Goal: Task Accomplishment & Management: Use online tool/utility

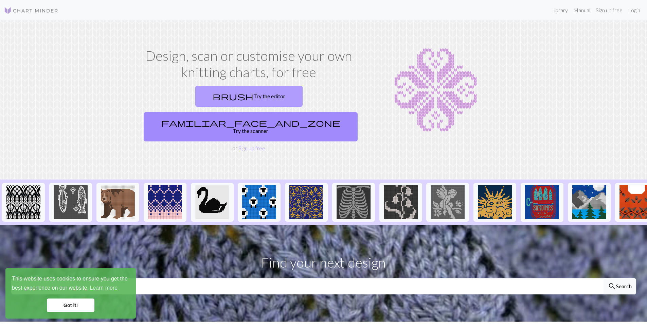
click at [202, 101] on link "brush Try the editor" at bounding box center [248, 96] width 107 height 21
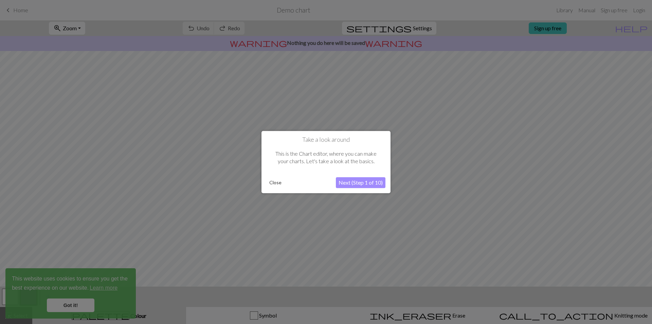
click at [338, 181] on button "Next (Step 1 of 10)" at bounding box center [361, 182] width 50 height 11
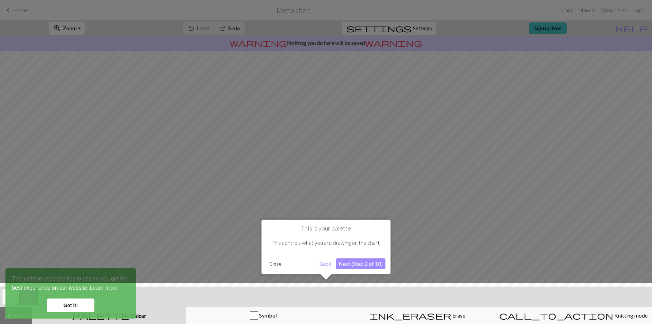
click at [364, 264] on button "Next (Step 2 of 10)" at bounding box center [361, 263] width 50 height 11
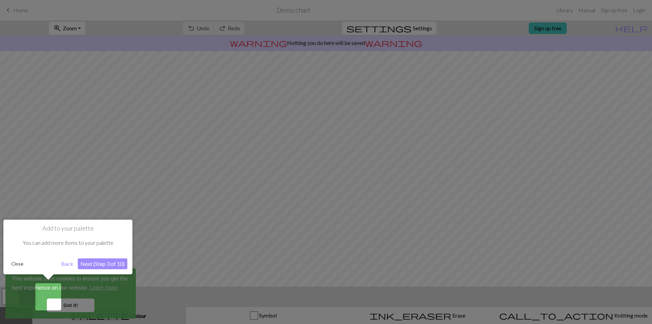
click at [107, 261] on button "Next (Step 3 of 10)" at bounding box center [103, 263] width 50 height 11
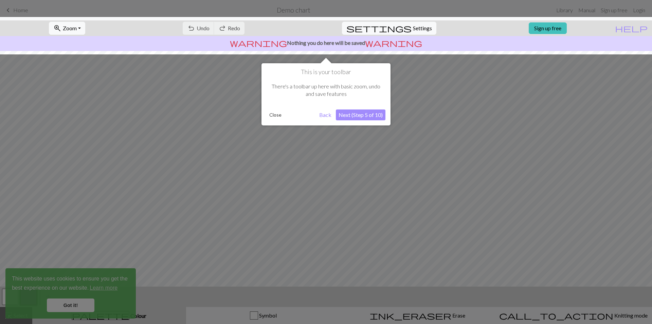
click at [360, 119] on button "Next (Step 5 of 10)" at bounding box center [361, 114] width 50 height 11
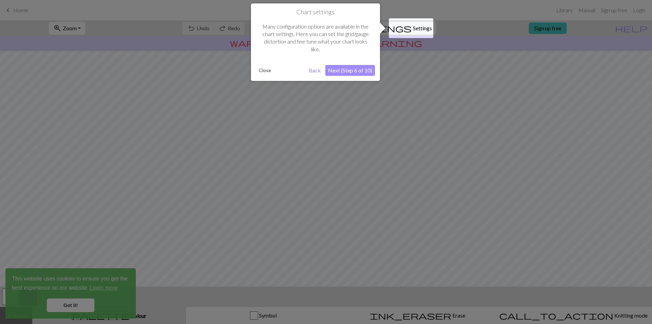
click at [349, 77] on div "Chart settings Many configuration options are available in the chart settings. …" at bounding box center [315, 41] width 129 height 77
click at [360, 69] on button "Next (Step 6 of 10)" at bounding box center [350, 70] width 50 height 11
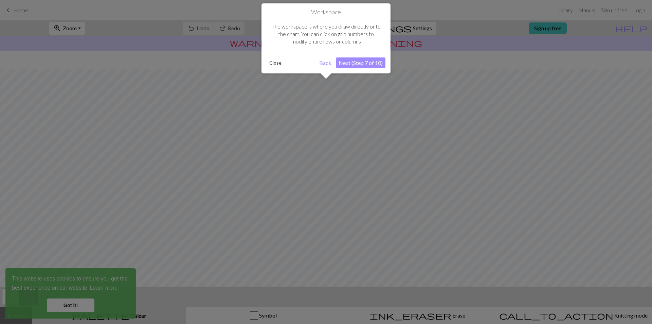
scroll to position [18, 0]
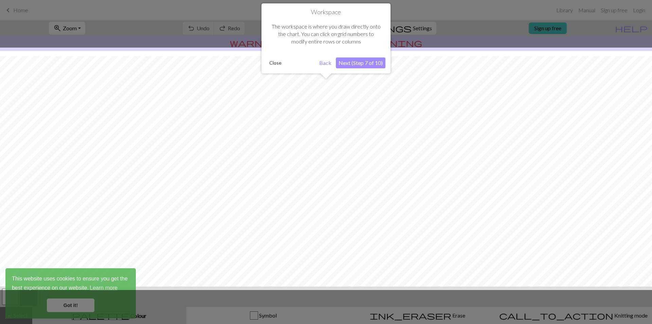
click at [361, 63] on button "Next (Step 7 of 10)" at bounding box center [361, 62] width 50 height 11
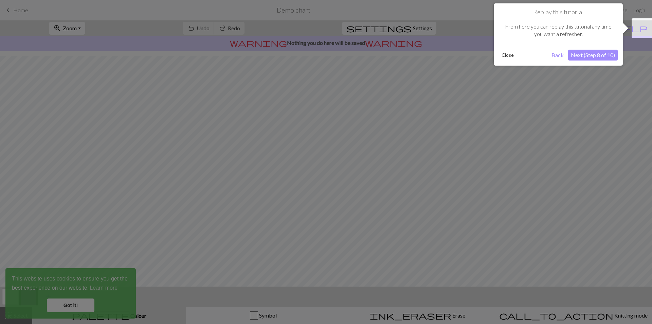
click at [592, 56] on button "Next (Step 8 of 10)" at bounding box center [593, 55] width 50 height 11
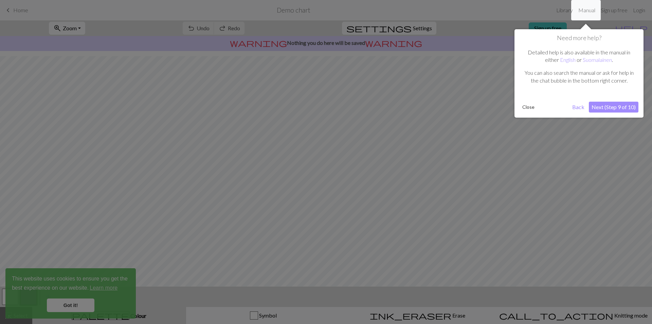
click at [614, 109] on button "Next (Step 9 of 10)" at bounding box center [614, 107] width 50 height 11
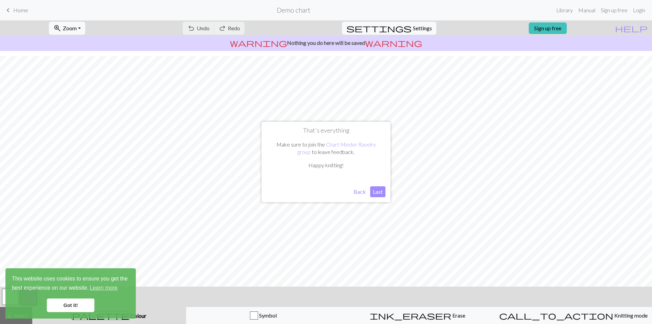
click at [377, 192] on button "Last" at bounding box center [377, 191] width 15 height 11
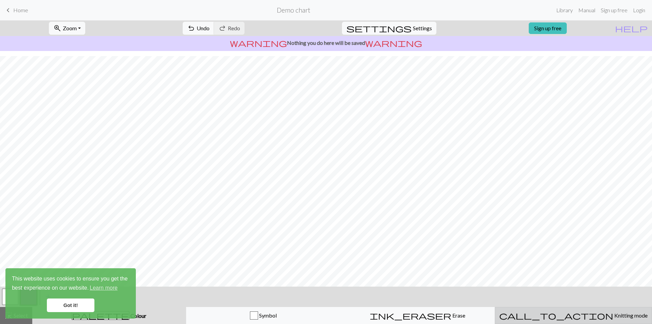
click at [568, 312] on div "call_to_action Knitting mode Knitting mode" at bounding box center [573, 315] width 148 height 8
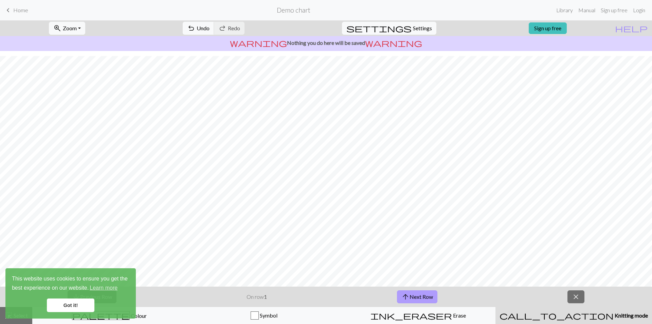
click at [420, 294] on button "arrow_upward Next Row" at bounding box center [417, 296] width 40 height 13
click at [562, 297] on div "arrow_downward Previous Row On row 4 arrow_upward Next Row close" at bounding box center [326, 296] width 652 height 20
click at [571, 298] on button "close" at bounding box center [576, 296] width 17 height 13
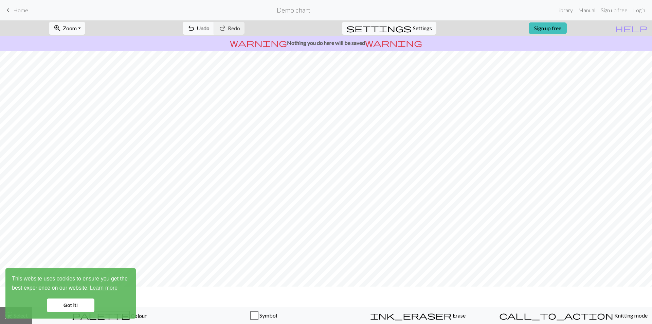
scroll to position [0, 0]
click at [452, 314] on span "Erase" at bounding box center [459, 315] width 14 height 6
click at [391, 316] on div "ink_eraser Erase Erase" at bounding box center [418, 315] width 146 height 8
click at [559, 11] on link "Library" at bounding box center [565, 10] width 22 height 14
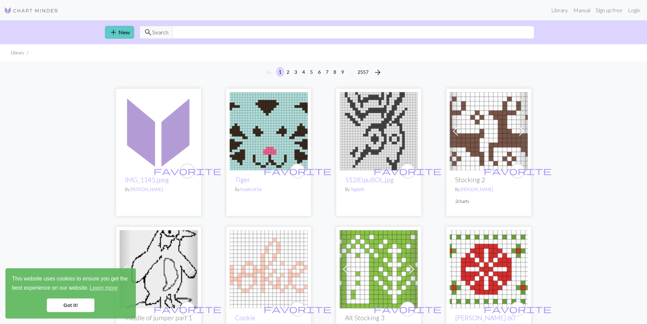
click at [121, 35] on link "add New" at bounding box center [119, 32] width 29 height 13
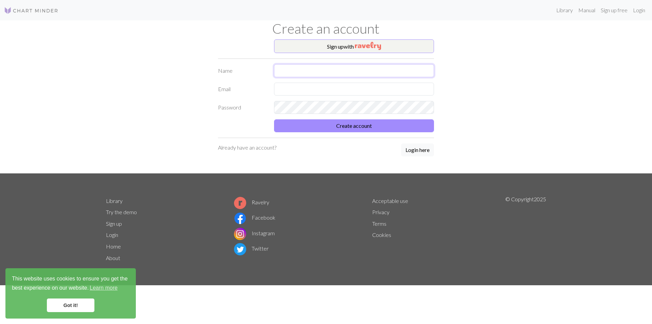
click at [304, 70] on input "text" at bounding box center [354, 70] width 160 height 13
type input "sandstorm"
click at [301, 88] on input "text" at bounding box center [354, 89] width 160 height 13
type input "[EMAIL_ADDRESS][DOMAIN_NAME]"
click at [396, 128] on button "Create account" at bounding box center [354, 125] width 160 height 13
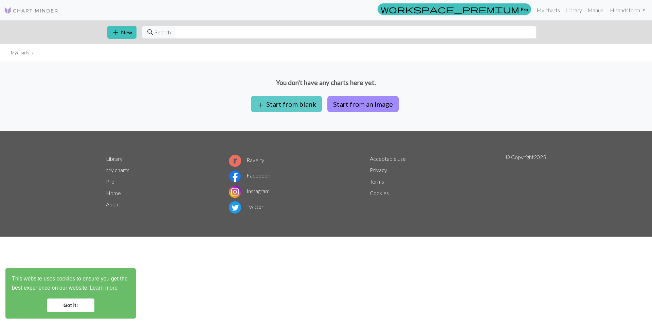
click at [302, 104] on button "add Start from blank" at bounding box center [286, 104] width 71 height 16
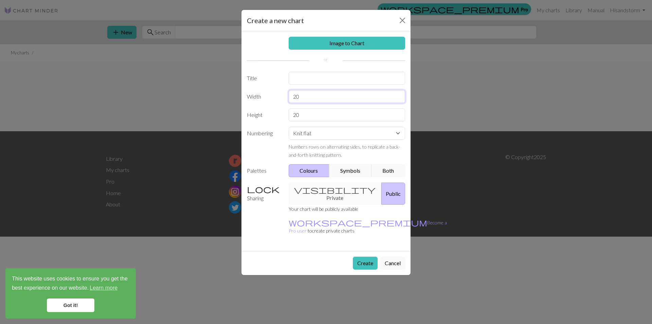
drag, startPoint x: 298, startPoint y: 96, endPoint x: 243, endPoint y: 86, distance: 55.8
click at [243, 86] on div "Image to Chart Title Width 20 Height 20 Numbering Knit flat Knit in the round L…" at bounding box center [326, 140] width 169 height 219
click at [293, 75] on input "text" at bounding box center [347, 78] width 117 height 13
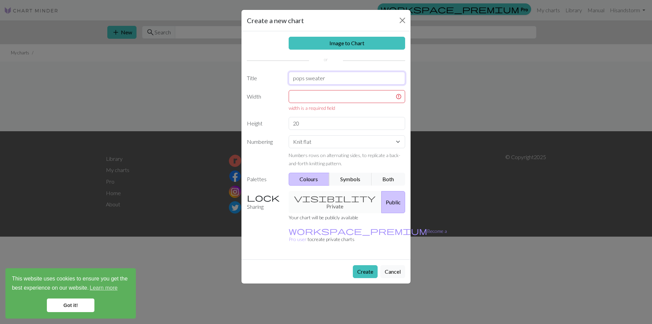
type input "pops sweater"
click at [306, 94] on input "text" at bounding box center [347, 96] width 117 height 13
click at [344, 176] on button "Symbols" at bounding box center [350, 179] width 43 height 13
click at [375, 177] on button "Both" at bounding box center [389, 179] width 34 height 13
click at [295, 173] on button "Colours" at bounding box center [309, 179] width 41 height 13
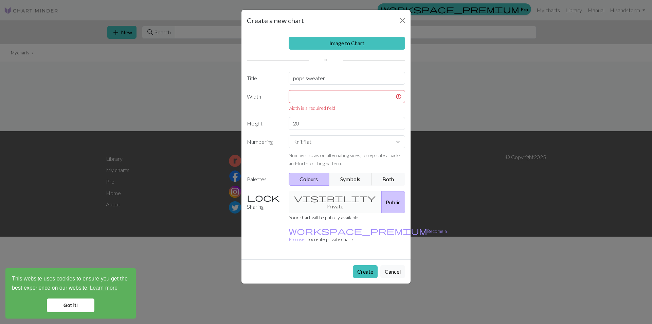
click at [325, 198] on div "visibility Private Public" at bounding box center [347, 202] width 125 height 22
click at [325, 197] on div "visibility Private Public" at bounding box center [347, 202] width 125 height 22
click at [331, 200] on div "visibility Private Public" at bounding box center [347, 202] width 125 height 22
click at [330, 202] on div "visibility Private Public" at bounding box center [347, 202] width 125 height 22
click at [321, 195] on div "visibility Private Public" at bounding box center [347, 202] width 125 height 22
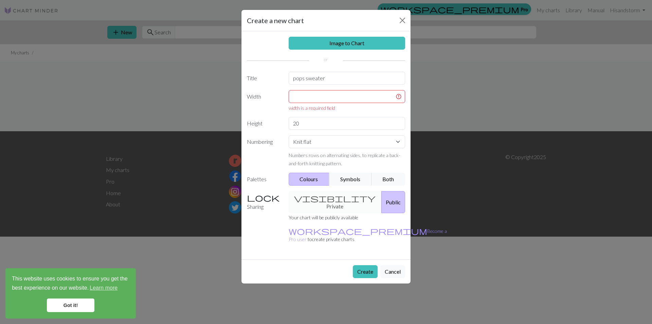
click at [319, 198] on div "visibility Private Public" at bounding box center [347, 202] width 125 height 22
click at [318, 197] on div "visibility Private Public" at bounding box center [347, 202] width 125 height 22
click at [318, 96] on input "text" at bounding box center [347, 96] width 117 height 13
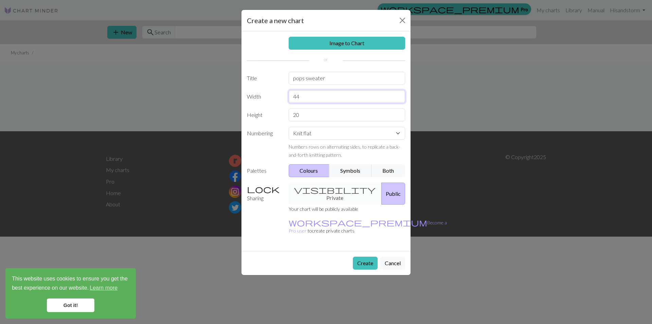
type input "44"
click at [309, 119] on input "20" at bounding box center [347, 114] width 117 height 13
type input "2"
type input "50"
click at [326, 135] on select "Knit flat Knit in the round Lace knitting Cross stitch" at bounding box center [347, 133] width 117 height 13
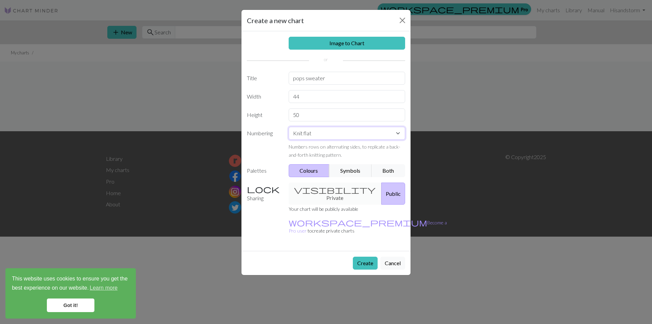
select select "round"
click at [289, 127] on select "Knit flat Knit in the round Lace knitting Cross stitch" at bounding box center [347, 133] width 117 height 13
drag, startPoint x: 283, startPoint y: 146, endPoint x: 386, endPoint y: 152, distance: 103.4
click at [382, 151] on div "Numbering Knit flat Knit in the round Lace knitting Cross stitch For circular/r…" at bounding box center [326, 143] width 166 height 32
click at [412, 158] on div "Create a new chart Image to Chart Title pops sweater Width 44 Height 50 Numberi…" at bounding box center [326, 162] width 652 height 324
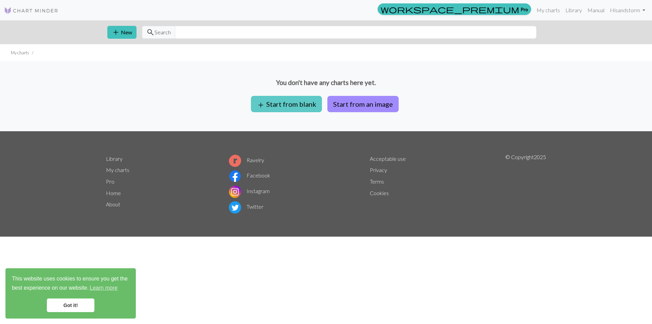
click at [312, 108] on button "add Start from blank" at bounding box center [286, 104] width 71 height 16
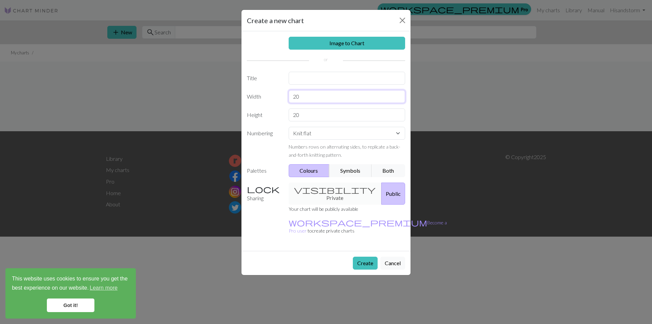
drag, startPoint x: 311, startPoint y: 100, endPoint x: 264, endPoint y: 92, distance: 48.3
click at [264, 92] on div "Width 20" at bounding box center [326, 96] width 166 height 13
type input "44"
drag, startPoint x: 302, startPoint y: 116, endPoint x: 178, endPoint y: 117, distance: 123.7
click at [178, 117] on div "Create a new chart Image to Chart Title Width 44 Height 20 Numbering Knit flat …" at bounding box center [326, 162] width 652 height 324
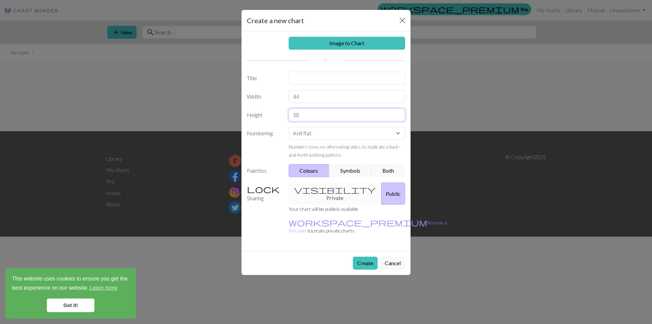
type input "50"
click at [320, 131] on select "Knit flat Knit in the round Lace knitting Cross stitch" at bounding box center [347, 133] width 117 height 13
select select "round"
click at [289, 127] on select "Knit flat Knit in the round Lace knitting Cross stitch" at bounding box center [347, 133] width 117 height 13
click at [312, 78] on input "text" at bounding box center [347, 78] width 117 height 13
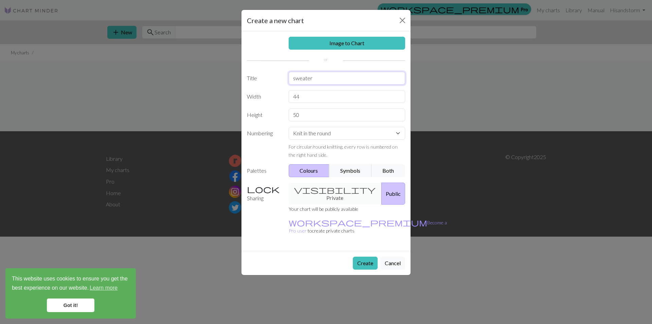
type input "sweater"
drag, startPoint x: 317, startPoint y: 80, endPoint x: 239, endPoint y: 67, distance: 78.5
click at [285, 73] on div "sweater" at bounding box center [347, 78] width 125 height 13
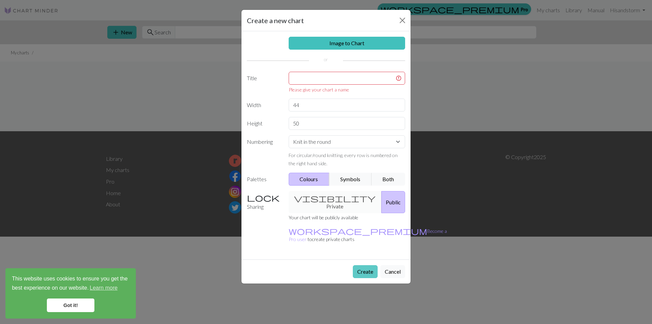
click at [357, 259] on div "Create Cancel" at bounding box center [326, 271] width 169 height 24
click at [326, 78] on input "text" at bounding box center [347, 78] width 117 height 13
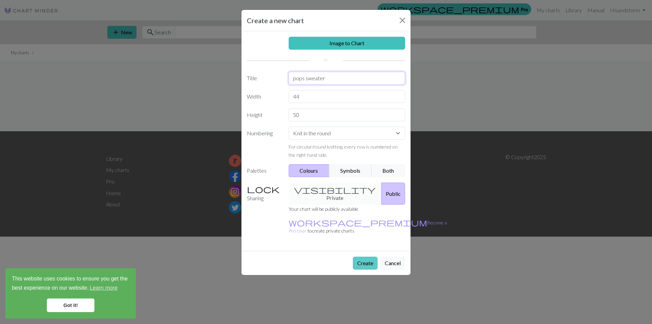
type input "pops sweater"
click at [356, 256] on button "Create" at bounding box center [365, 262] width 25 height 13
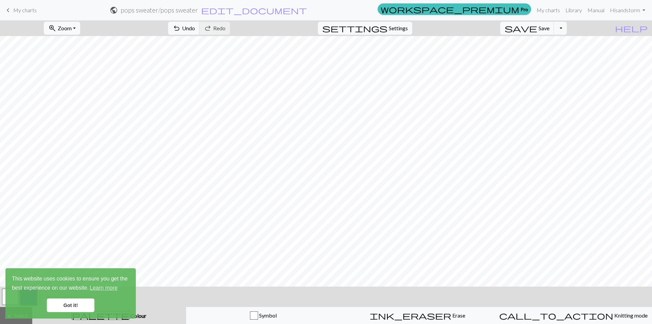
click at [66, 304] on link "Got it!" at bounding box center [71, 305] width 48 height 14
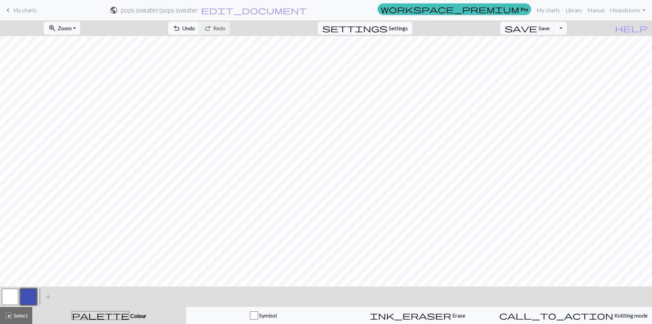
click at [48, 296] on span "add" at bounding box center [48, 297] width 8 height 10
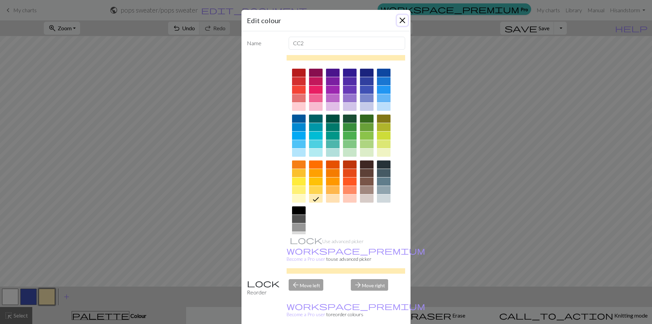
click at [399, 22] on button "Close" at bounding box center [402, 20] width 11 height 11
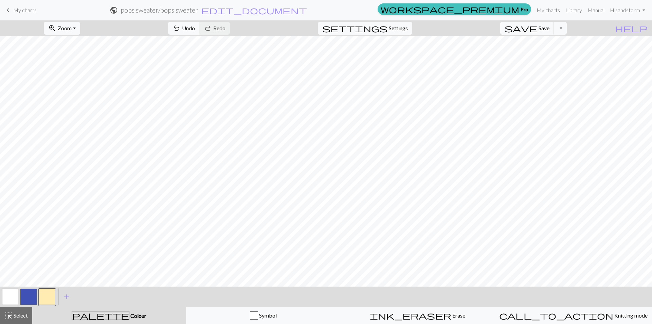
click at [105, 313] on span "palette" at bounding box center [100, 316] width 57 height 10
click at [249, 313] on div "Symbol" at bounding box center [264, 315] width 146 height 8
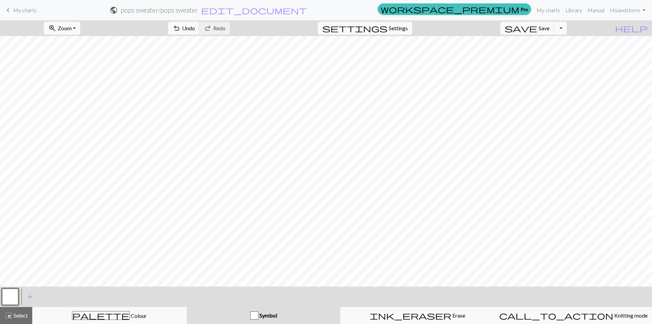
click at [367, 305] on div "< > add Add a symbol" at bounding box center [326, 296] width 652 height 20
click at [382, 310] on button "ink_eraser Erase Erase" at bounding box center [417, 315] width 155 height 17
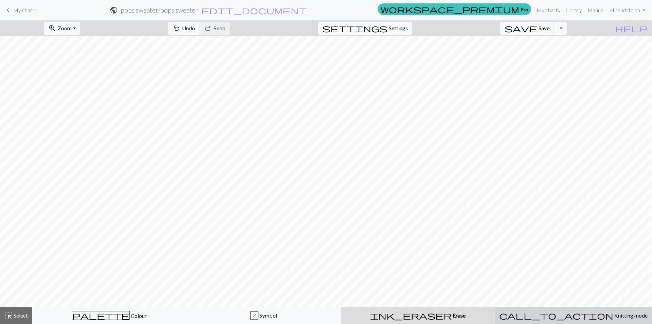
click at [560, 317] on span "call_to_action" at bounding box center [556, 316] width 114 height 10
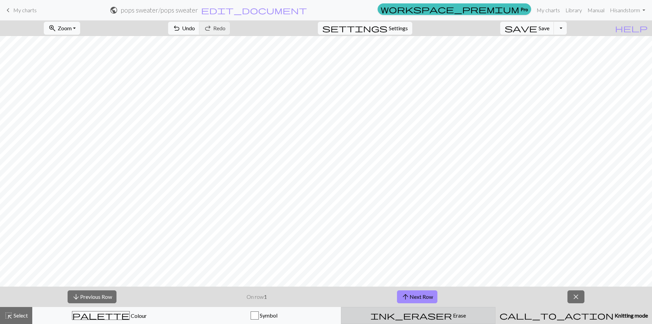
click at [453, 313] on div "ink_eraser Erase Erase" at bounding box center [418, 315] width 146 height 8
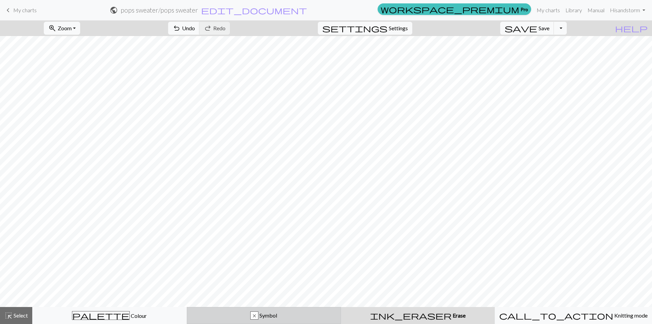
click at [327, 313] on div "x Symbol" at bounding box center [264, 315] width 146 height 8
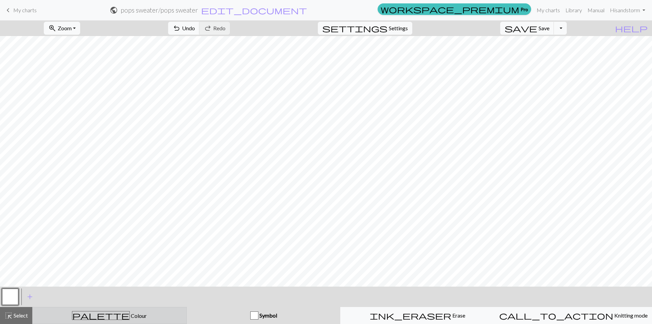
click at [131, 315] on div "palette Colour Colour" at bounding box center [110, 315] width 146 height 9
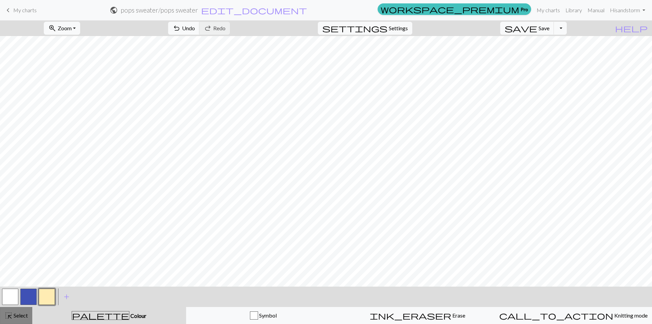
click at [17, 316] on span "Select" at bounding box center [20, 315] width 15 height 6
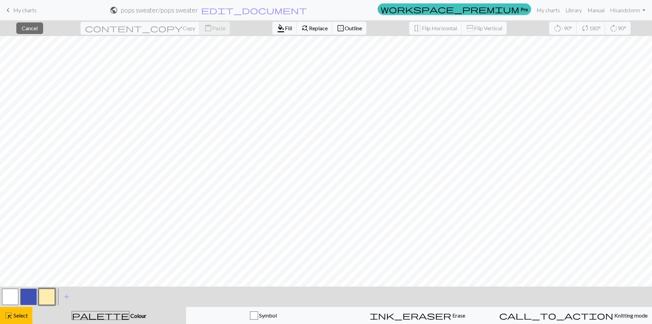
click at [129, 317] on span "Colour" at bounding box center [137, 315] width 17 height 6
click at [129, 313] on span "Colour" at bounding box center [137, 315] width 17 height 6
click at [301, 27] on span "find_replace" at bounding box center [305, 28] width 8 height 10
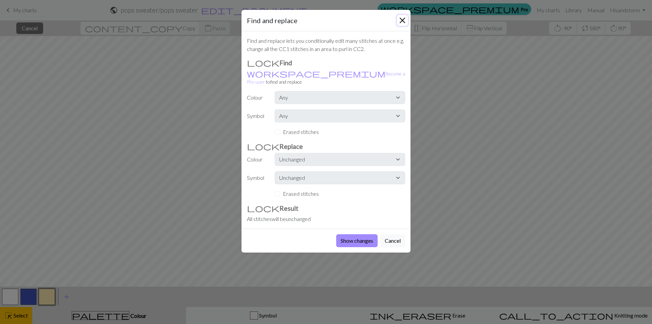
click at [405, 17] on button "Close" at bounding box center [402, 20] width 11 height 11
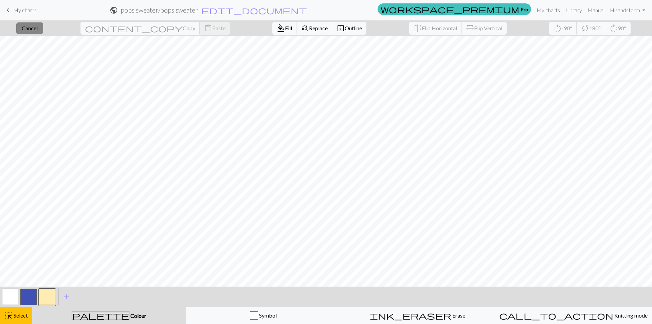
click at [26, 29] on button "close Cancel" at bounding box center [29, 28] width 27 height 12
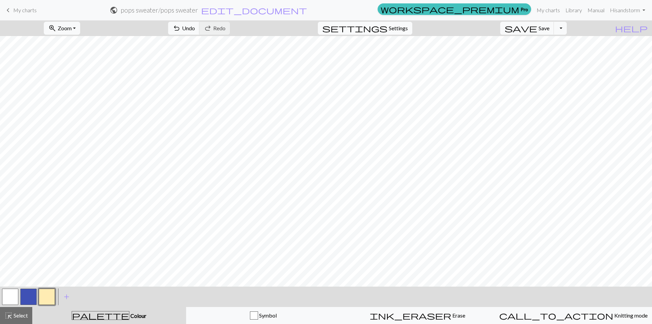
click at [388, 25] on span "settings" at bounding box center [354, 28] width 65 height 10
select select "aran"
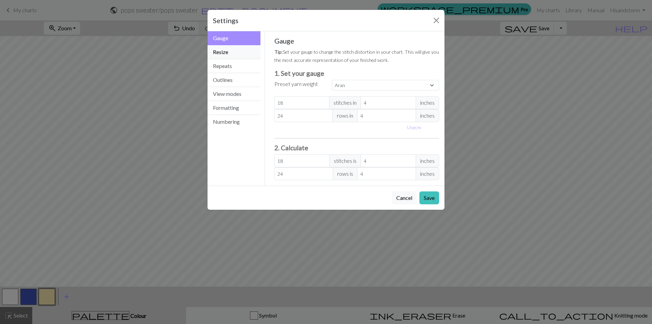
click at [229, 54] on button "Resize" at bounding box center [234, 52] width 53 height 14
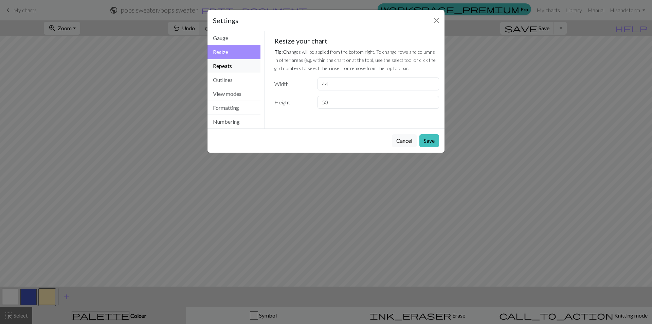
click at [252, 65] on button "Repeats" at bounding box center [234, 66] width 53 height 14
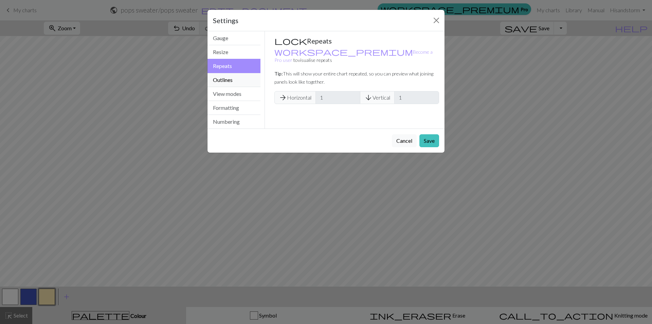
click at [241, 74] on button "Outlines" at bounding box center [234, 80] width 53 height 14
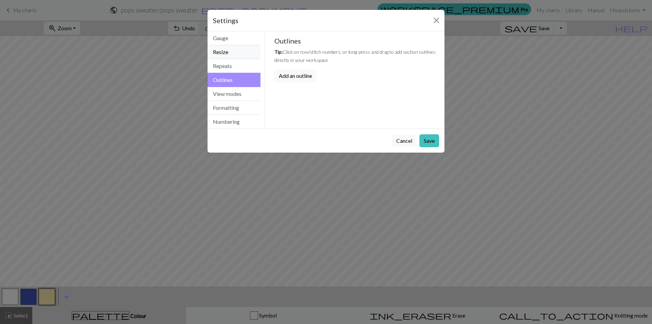
click at [243, 54] on button "Resize" at bounding box center [234, 52] width 53 height 14
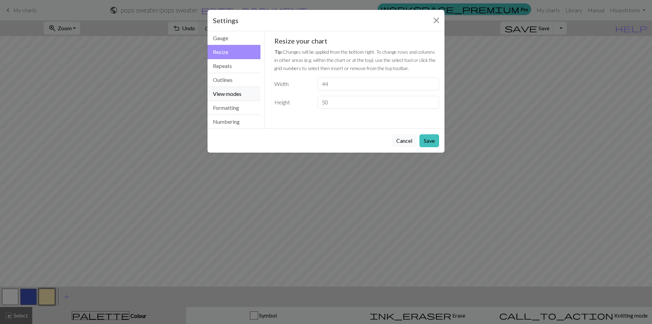
click at [247, 95] on button "View modes" at bounding box center [234, 94] width 53 height 14
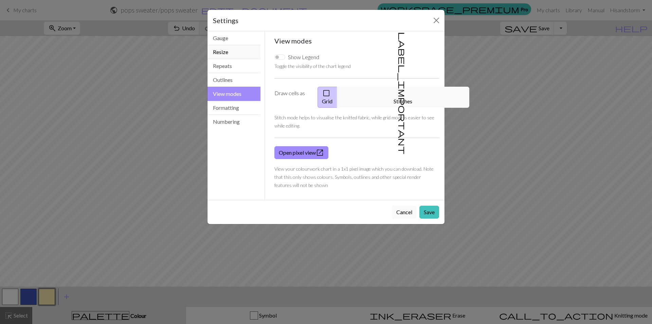
click at [236, 49] on button "Resize" at bounding box center [234, 52] width 53 height 14
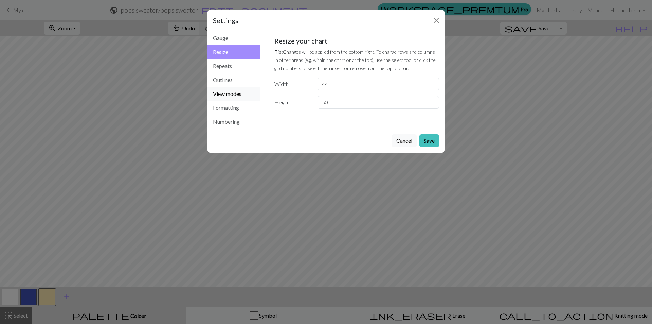
click at [234, 89] on button "View modes" at bounding box center [234, 94] width 53 height 14
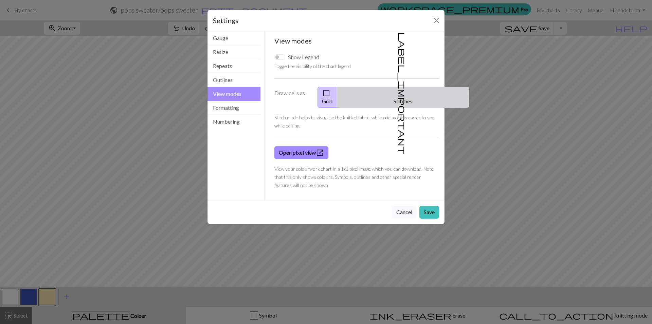
click at [395, 88] on button "label_important Stitches" at bounding box center [403, 97] width 132 height 21
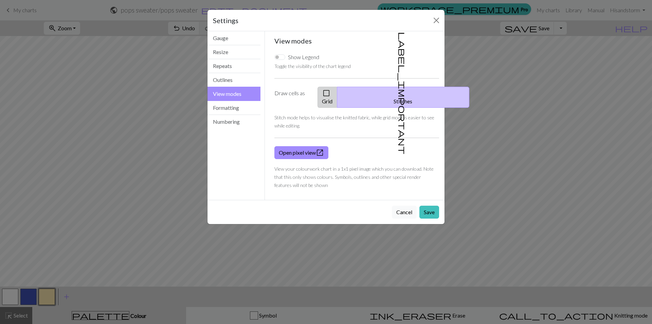
click at [337, 91] on button "check_box_outline_blank Grid" at bounding box center [328, 97] width 20 height 21
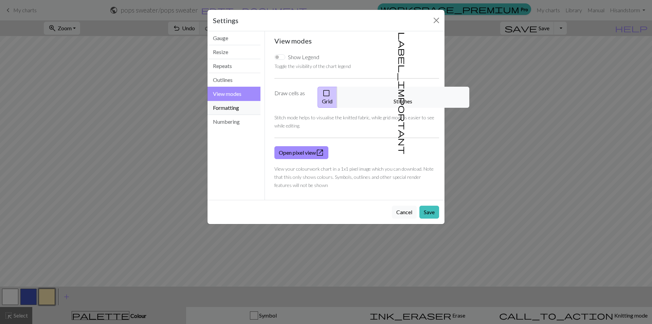
click at [248, 106] on button "Formatting" at bounding box center [234, 108] width 53 height 14
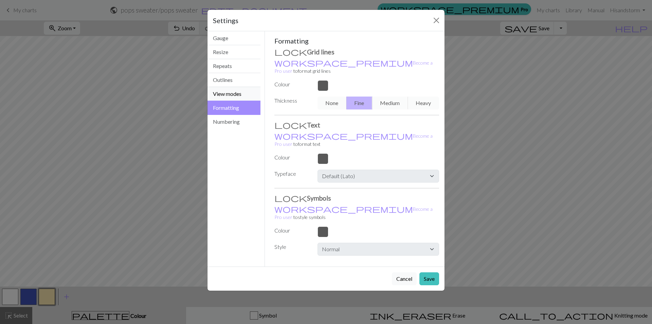
click at [241, 93] on button "View modes" at bounding box center [234, 94] width 53 height 14
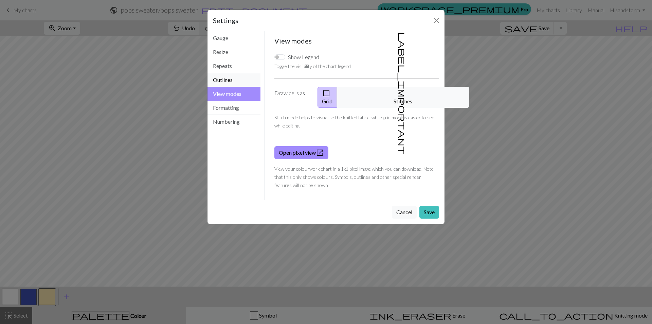
click at [236, 82] on button "Outlines" at bounding box center [234, 80] width 53 height 14
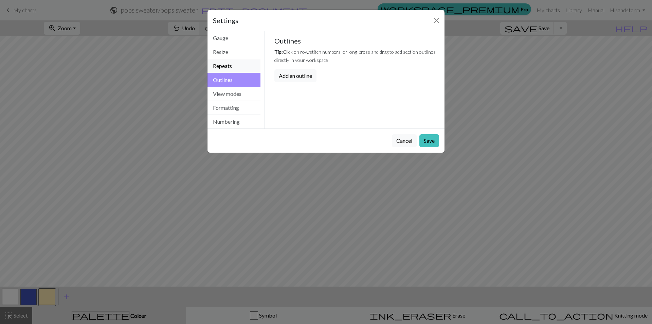
click at [227, 59] on button "Repeats" at bounding box center [234, 66] width 53 height 14
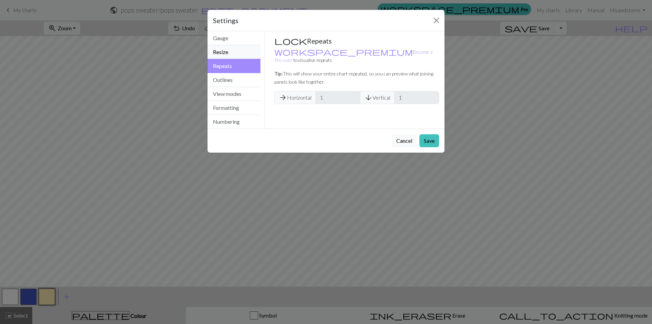
click at [230, 46] on button "Resize" at bounding box center [234, 52] width 53 height 14
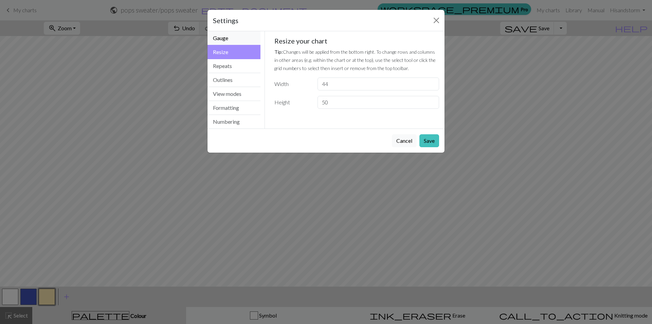
click at [228, 35] on button "Gauge" at bounding box center [234, 38] width 53 height 14
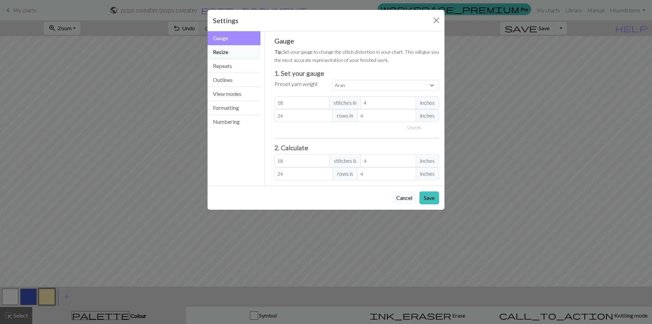
click at [231, 56] on button "Resize" at bounding box center [234, 52] width 53 height 14
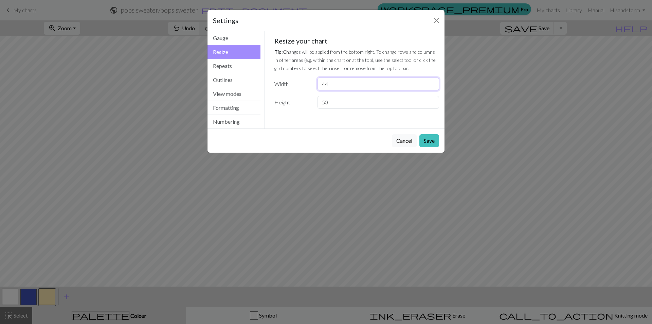
drag, startPoint x: 335, startPoint y: 86, endPoint x: 206, endPoint y: 79, distance: 129.6
click at [245, 79] on div "Resize Gauge Resize Repeats Outlines View modes Formatting Numbering Gauge Resi…" at bounding box center [325, 79] width 245 height 97
click at [345, 101] on input "50" at bounding box center [379, 102] width 122 height 13
drag, startPoint x: 345, startPoint y: 101, endPoint x: 260, endPoint y: 96, distance: 85.1
click at [260, 96] on div "Resize Gauge Resize Repeats Outlines View modes Formatting Numbering Gauge Resi…" at bounding box center [325, 79] width 245 height 97
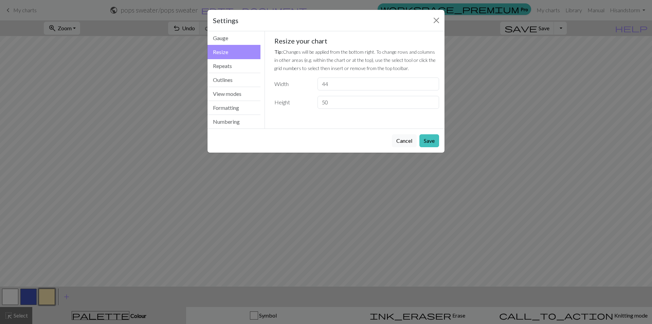
click at [292, 84] on label "Width" at bounding box center [291, 83] width 43 height 13
drag, startPoint x: 333, startPoint y: 84, endPoint x: 300, endPoint y: 82, distance: 32.3
click at [300, 81] on div "Width 44" at bounding box center [356, 83] width 173 height 13
type input "8"
type input "0"
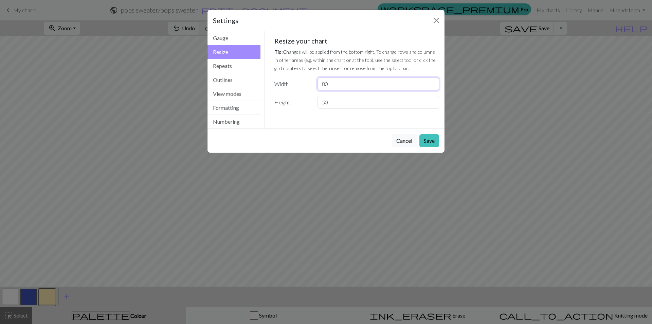
type input "80"
drag, startPoint x: 336, startPoint y: 102, endPoint x: 256, endPoint y: 95, distance: 80.2
click at [267, 97] on div "Gauge Tip: Set your gauge to change the stitch distortion in your chart. This w…" at bounding box center [357, 79] width 184 height 97
click at [427, 141] on button "Save" at bounding box center [430, 140] width 20 height 13
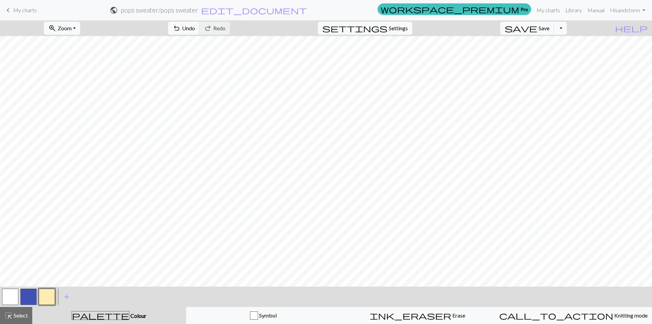
scroll to position [0, 9]
click at [18, 296] on button "button" at bounding box center [10, 296] width 16 height 16
click at [34, 295] on button "button" at bounding box center [28, 296] width 16 height 16
click at [8, 296] on button "button" at bounding box center [10, 296] width 16 height 16
click at [30, 293] on button "button" at bounding box center [28, 296] width 16 height 16
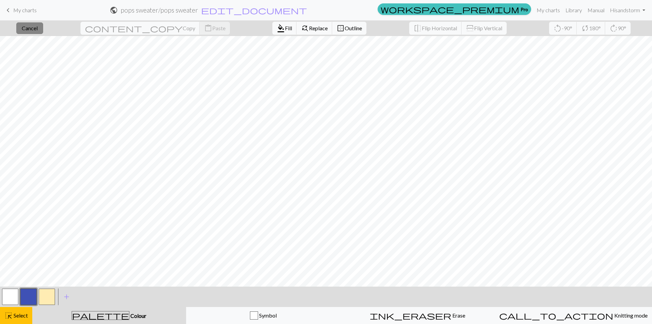
click at [37, 28] on span "Cancel" at bounding box center [30, 28] width 16 height 6
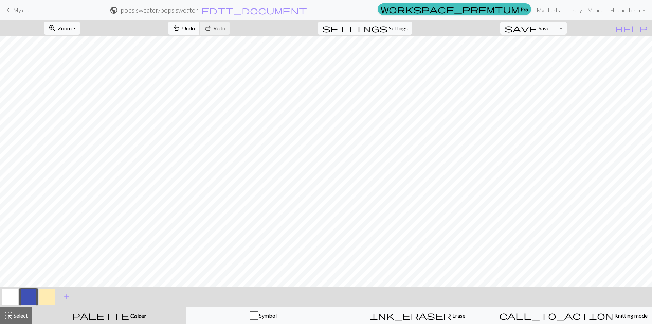
click at [181, 28] on span "undo" at bounding box center [177, 28] width 8 height 10
click at [8, 297] on button "button" at bounding box center [10, 296] width 16 height 16
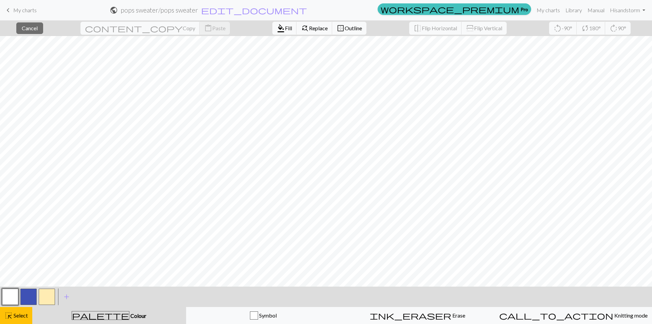
click at [103, 313] on span "palette" at bounding box center [100, 316] width 57 height 10
click at [38, 29] on span "Cancel" at bounding box center [30, 28] width 16 height 6
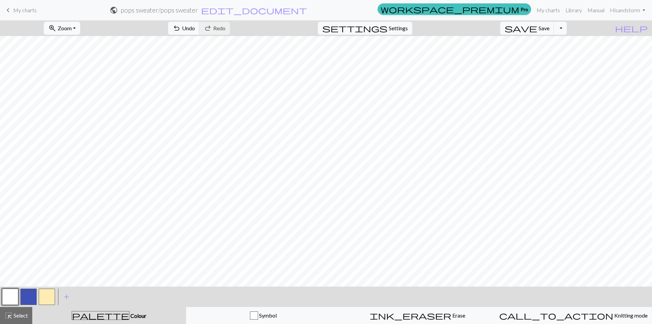
click at [33, 299] on button "button" at bounding box center [28, 296] width 16 height 16
click at [14, 298] on button "button" at bounding box center [10, 296] width 16 height 16
click at [13, 296] on button "button" at bounding box center [10, 296] width 16 height 16
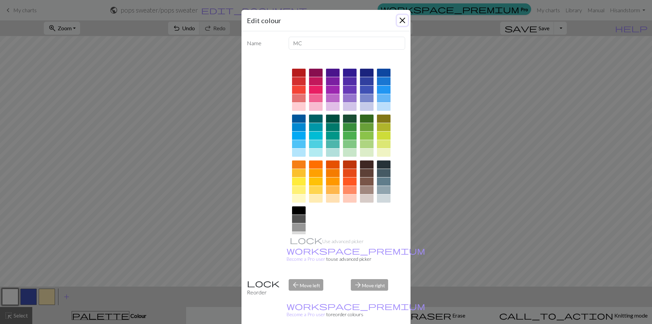
click at [403, 18] on button "Close" at bounding box center [402, 20] width 11 height 11
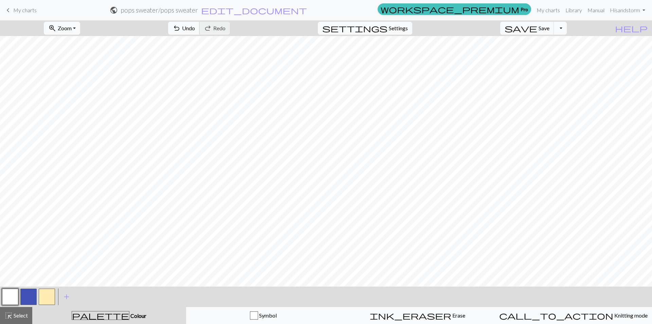
click at [195, 29] on span "Undo" at bounding box center [188, 28] width 13 height 6
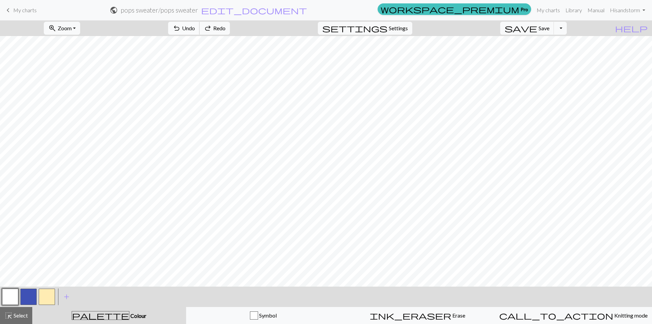
click at [195, 29] on span "Undo" at bounding box center [188, 28] width 13 height 6
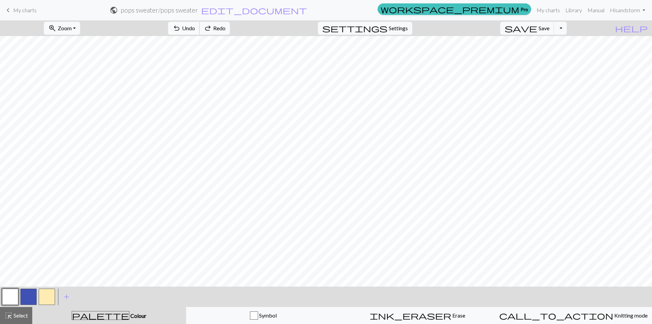
click at [195, 29] on span "Undo" at bounding box center [188, 28] width 13 height 6
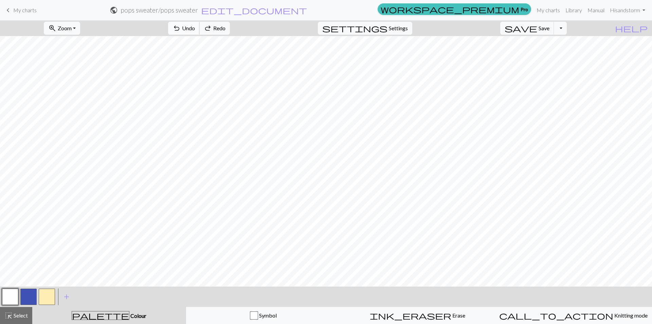
click at [195, 29] on span "Undo" at bounding box center [188, 28] width 13 height 6
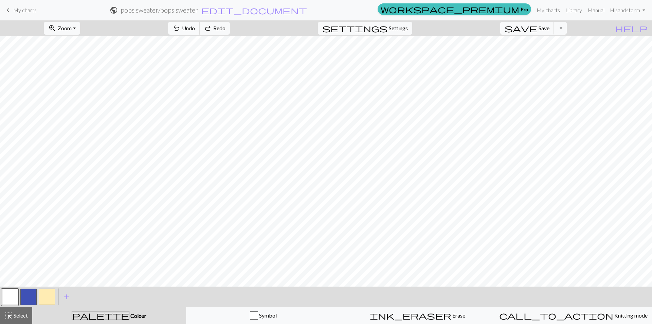
click at [195, 29] on span "Undo" at bounding box center [188, 28] width 13 height 6
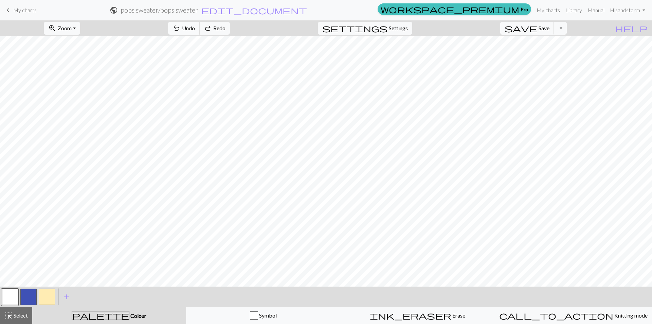
click at [195, 29] on span "Undo" at bounding box center [188, 28] width 13 height 6
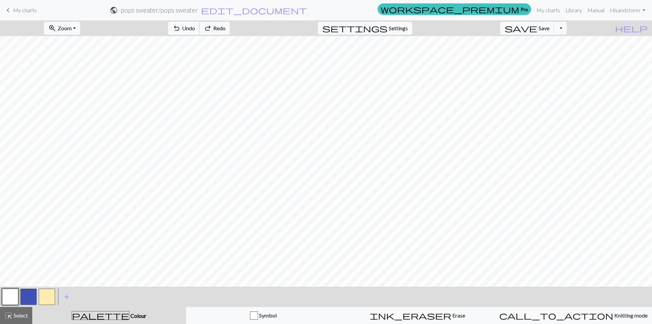
click at [195, 29] on span "Undo" at bounding box center [188, 28] width 13 height 6
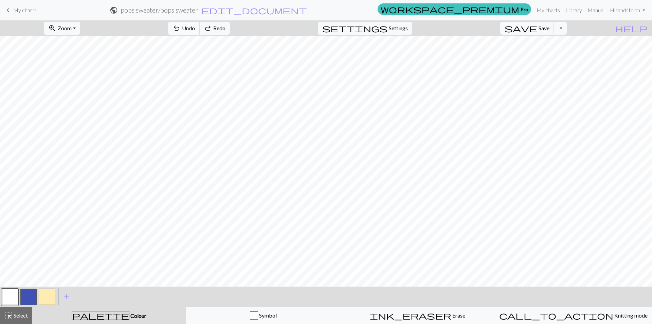
click at [195, 29] on span "Undo" at bounding box center [188, 28] width 13 height 6
click at [195, 26] on span "Undo" at bounding box center [188, 28] width 13 height 6
click at [28, 292] on button "button" at bounding box center [28, 296] width 16 height 16
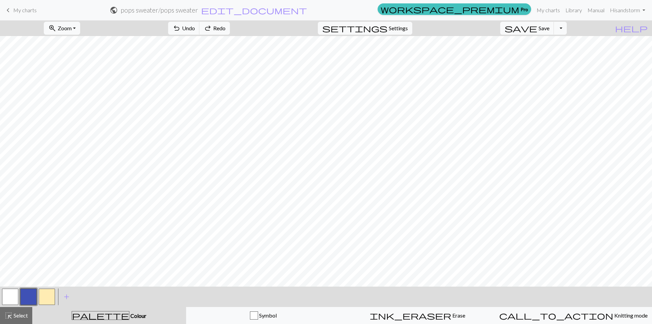
click at [22, 300] on button "button" at bounding box center [28, 296] width 16 height 16
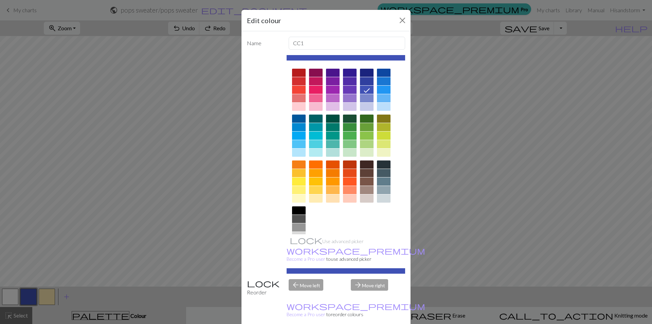
click at [366, 88] on icon at bounding box center [367, 90] width 8 height 8
click at [398, 18] on button "Close" at bounding box center [402, 20] width 11 height 11
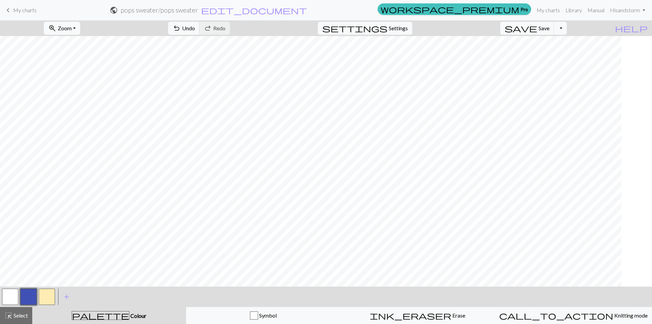
scroll to position [0, 67]
click at [195, 29] on span "Undo" at bounding box center [188, 28] width 13 height 6
click at [181, 28] on span "undo" at bounding box center [177, 28] width 8 height 10
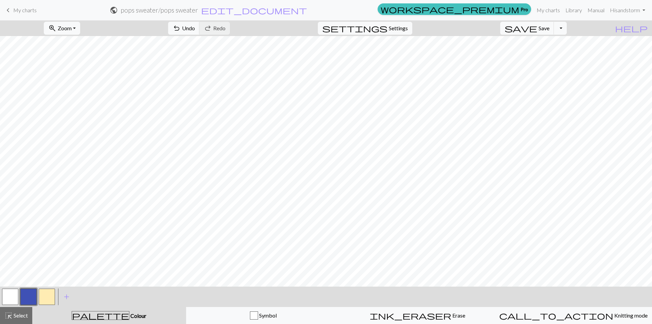
click at [14, 295] on button "button" at bounding box center [10, 296] width 16 height 16
click at [11, 296] on button "button" at bounding box center [10, 296] width 16 height 16
click at [24, 292] on button "button" at bounding box center [28, 296] width 16 height 16
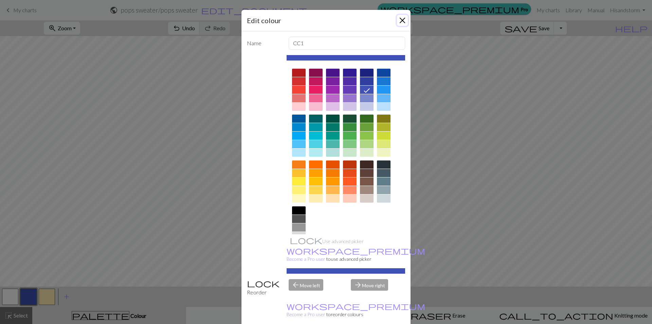
drag, startPoint x: 402, startPoint y: 21, endPoint x: 386, endPoint y: 25, distance: 15.7
click at [401, 21] on button "Close" at bounding box center [402, 20] width 11 height 11
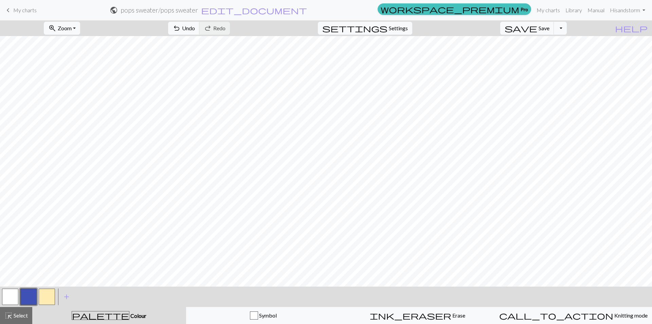
click at [1, 297] on div at bounding box center [10, 296] width 18 height 18
click at [10, 297] on button "button" at bounding box center [10, 296] width 16 height 16
click at [12, 294] on button "button" at bounding box center [10, 296] width 16 height 16
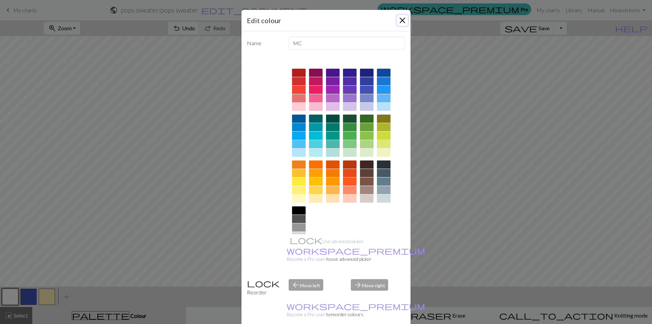
drag, startPoint x: 401, startPoint y: 18, endPoint x: 386, endPoint y: 35, distance: 23.1
click at [401, 19] on button "Close" at bounding box center [402, 20] width 11 height 11
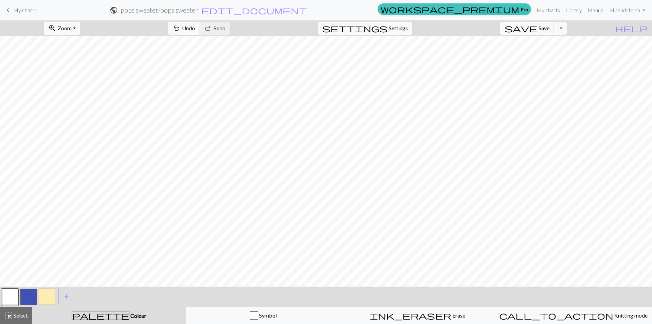
click at [26, 296] on button "button" at bounding box center [28, 296] width 16 height 16
click at [6, 293] on button "button" at bounding box center [10, 296] width 16 height 16
click at [34, 296] on button "button" at bounding box center [28, 296] width 16 height 16
click at [15, 300] on button "button" at bounding box center [10, 296] width 16 height 16
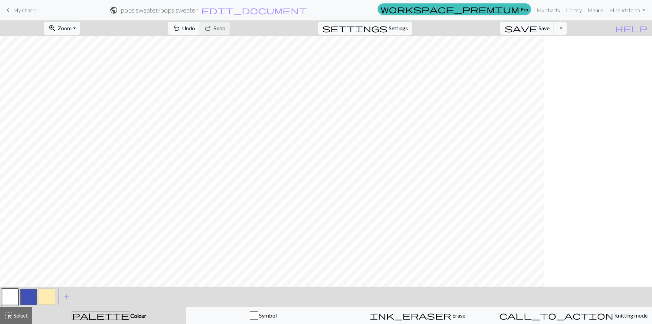
scroll to position [0, 0]
click at [550, 29] on span "Save" at bounding box center [544, 28] width 11 height 6
click at [567, 27] on button "Toggle Dropdown" at bounding box center [560, 28] width 13 height 13
click at [549, 44] on button "file_copy Save a copy" at bounding box center [511, 43] width 112 height 11
click at [15, 311] on button "highlight_alt Select Select" at bounding box center [16, 315] width 32 height 17
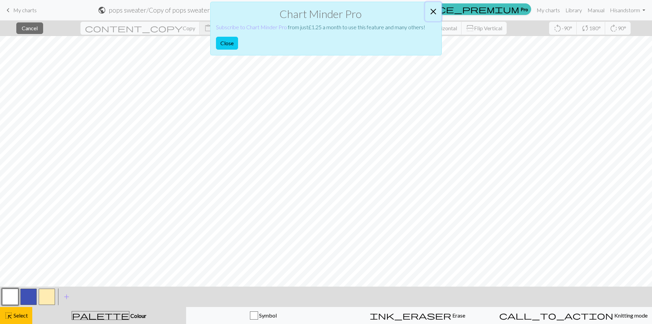
click at [435, 10] on button "Close" at bounding box center [433, 11] width 16 height 19
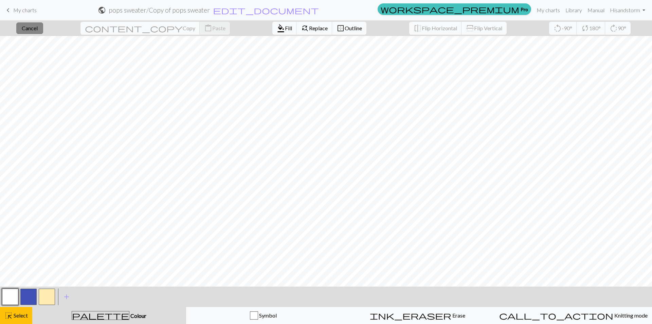
click at [43, 31] on button "close Cancel" at bounding box center [29, 28] width 27 height 12
